Goal: Information Seeking & Learning: Learn about a topic

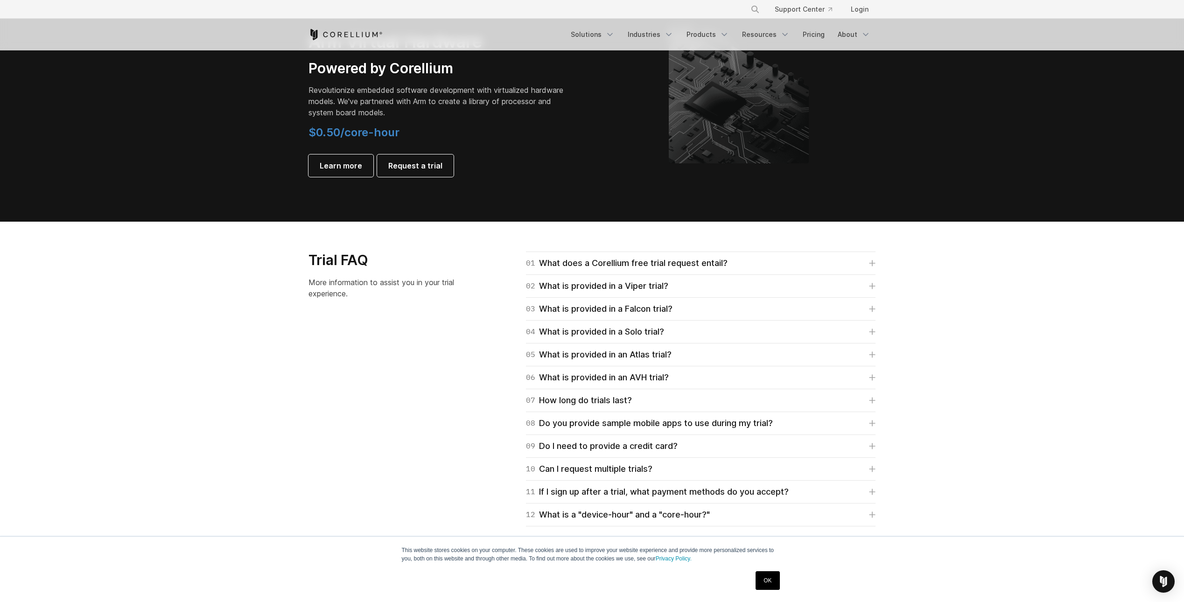
scroll to position [1306, 0]
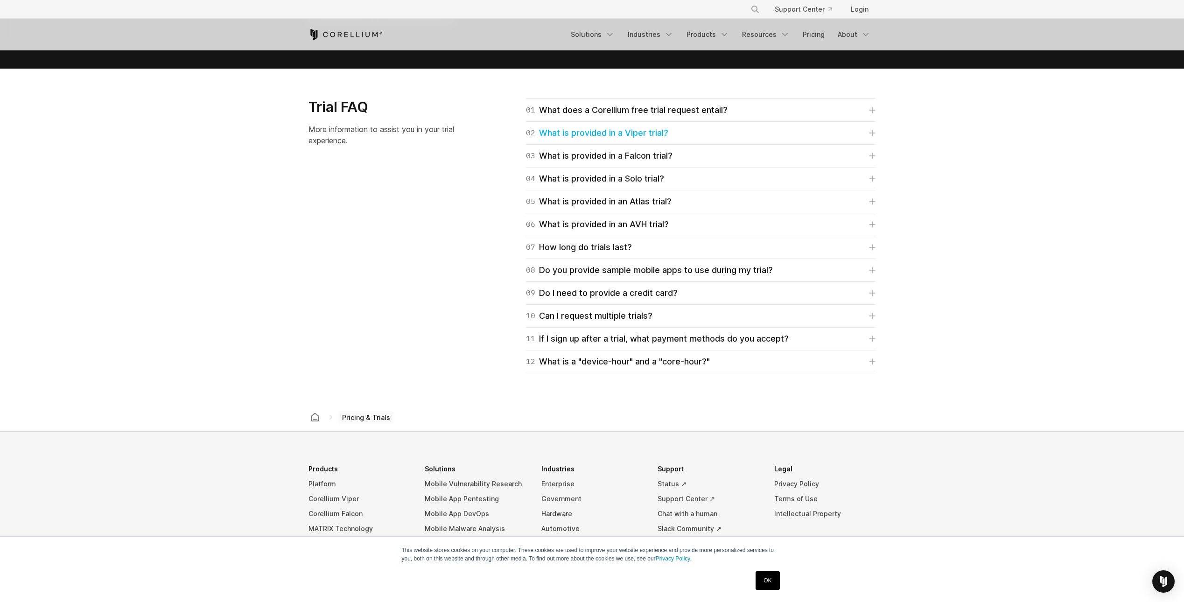
click at [617, 137] on div "02 What is provided in a Viper trial?" at bounding box center [597, 132] width 142 height 13
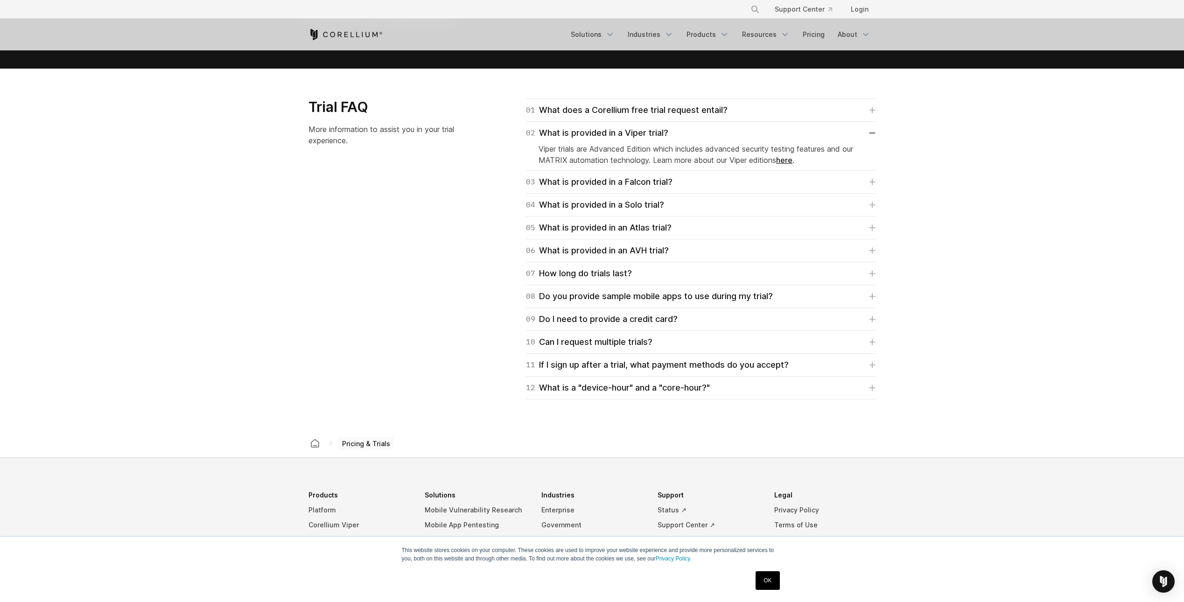
click at [792, 160] on link "here" at bounding box center [784, 159] width 16 height 9
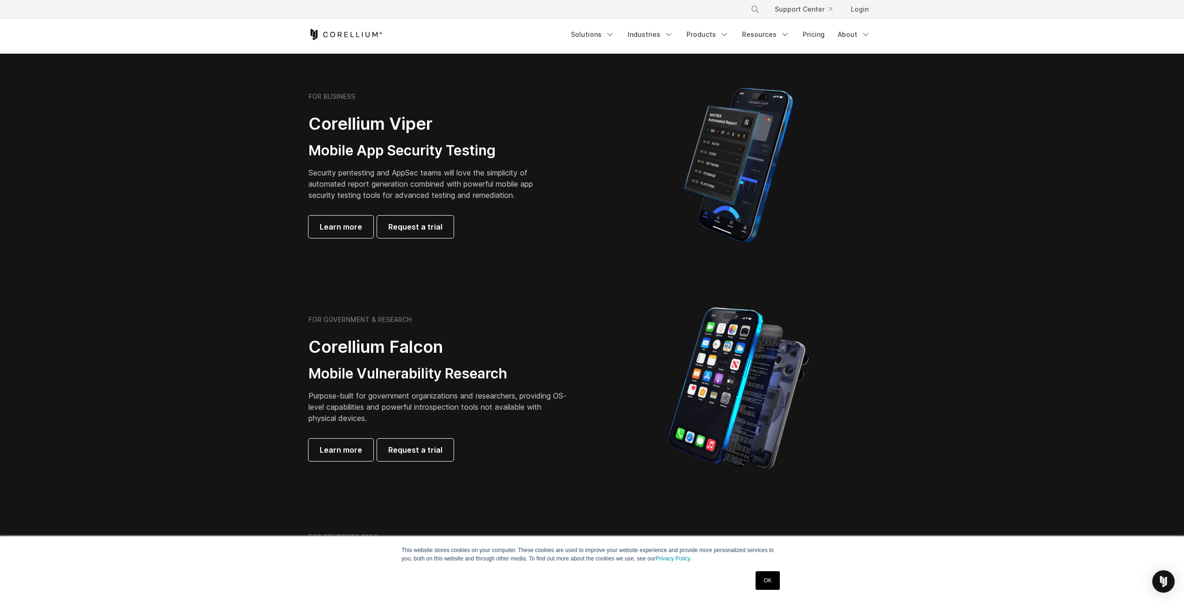
scroll to position [0, 0]
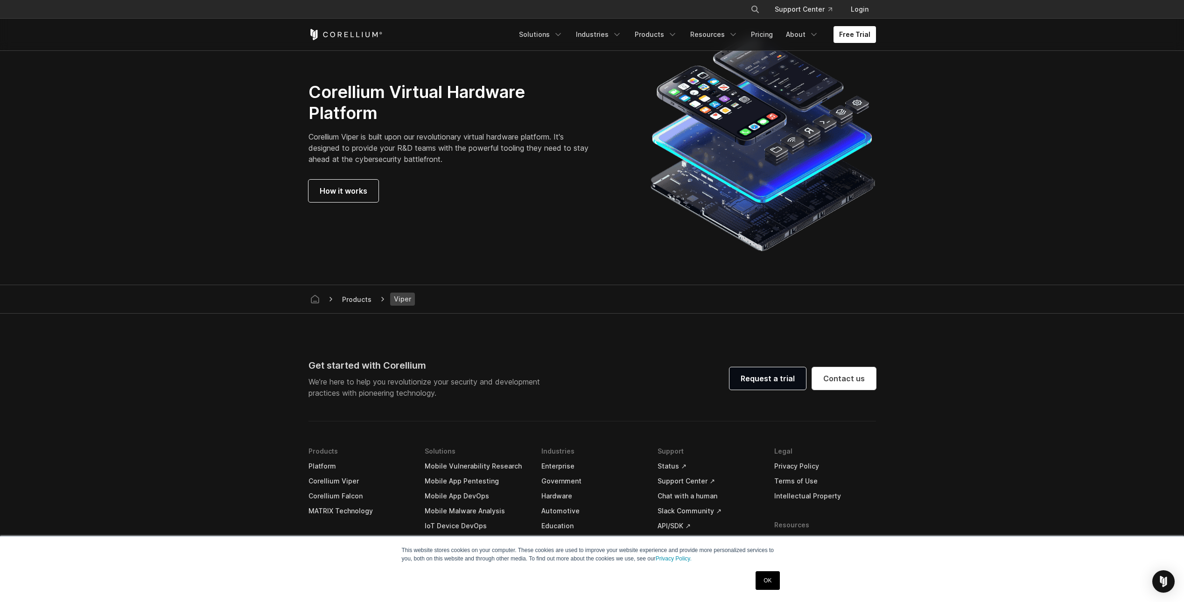
scroll to position [2566, 0]
